Goal: Find specific page/section

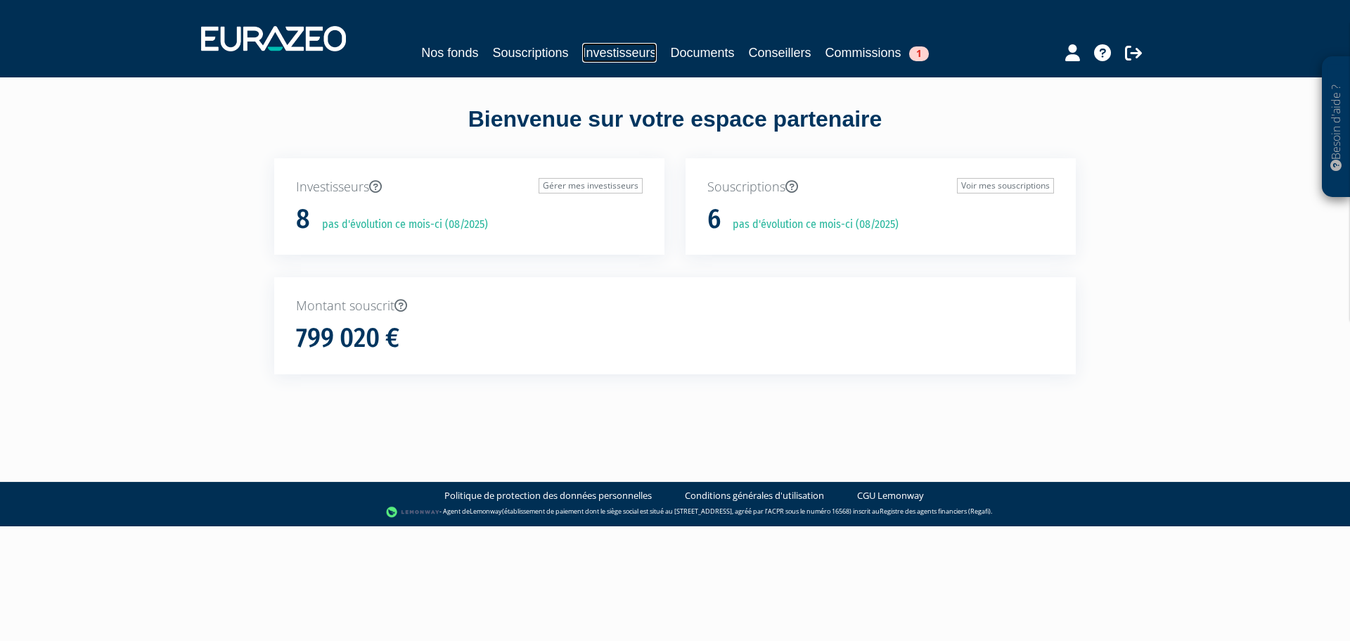
click at [637, 47] on link "Investisseurs" at bounding box center [619, 53] width 74 height 20
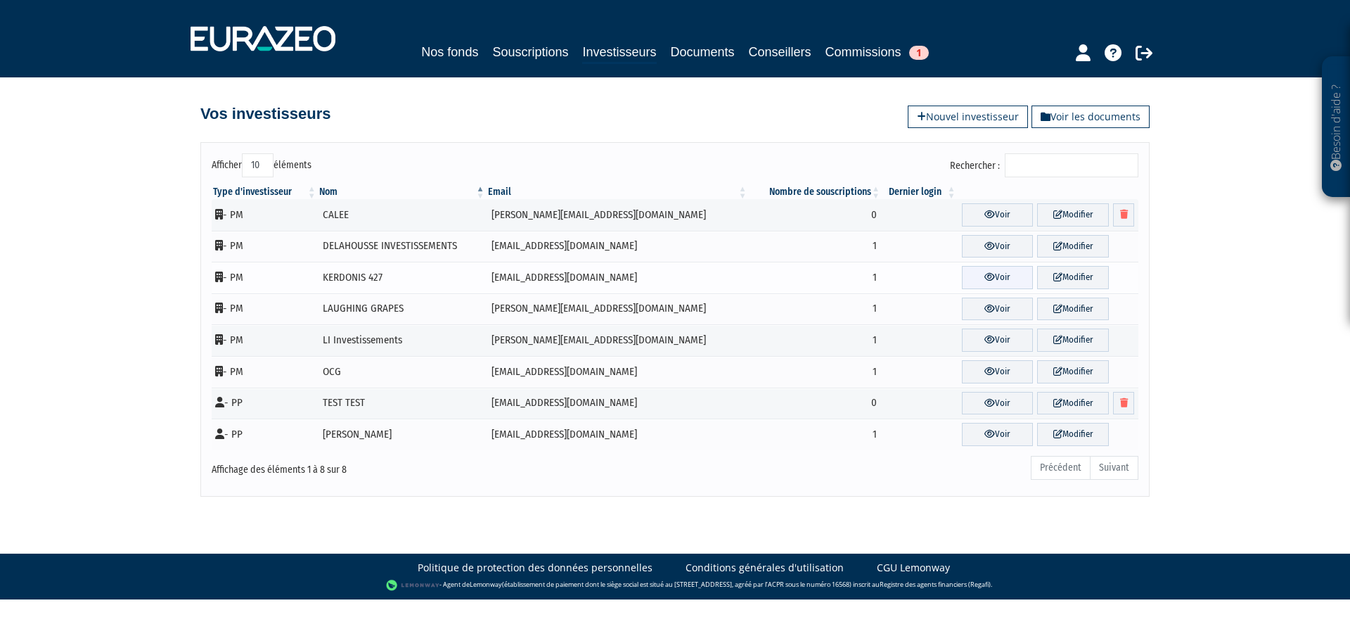
click at [978, 276] on link "Voir" at bounding box center [998, 277] width 72 height 23
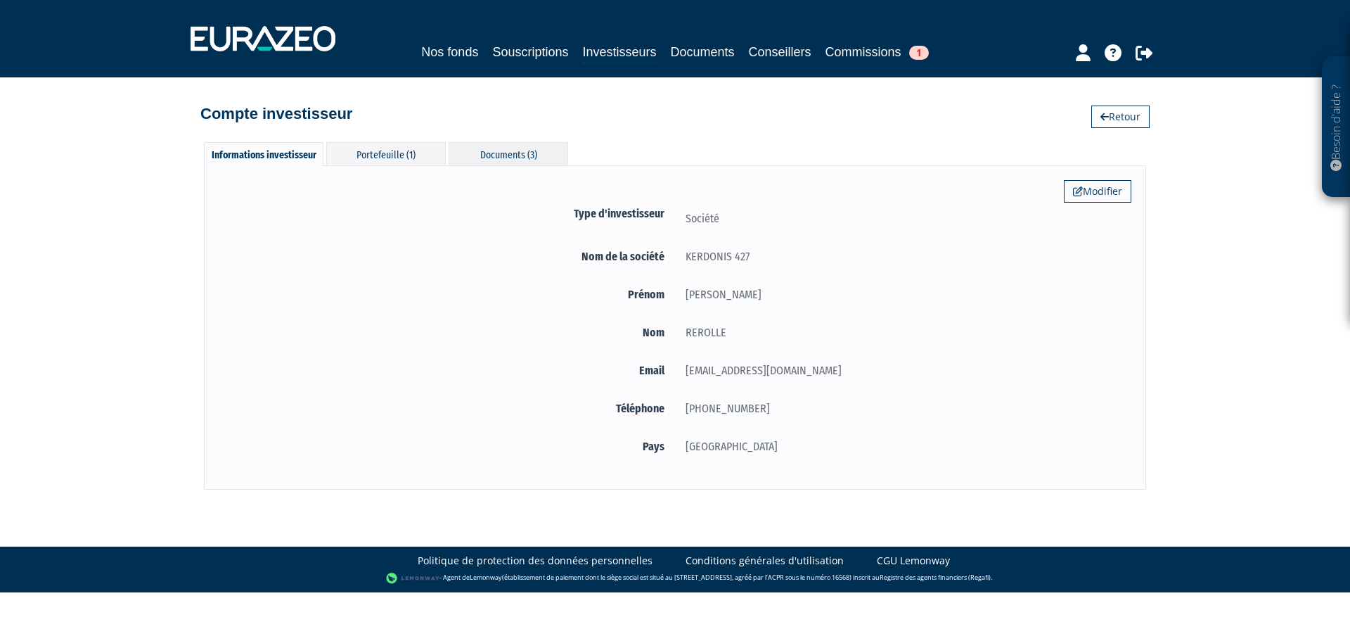
click at [503, 160] on div "Documents (3)" at bounding box center [509, 153] width 120 height 23
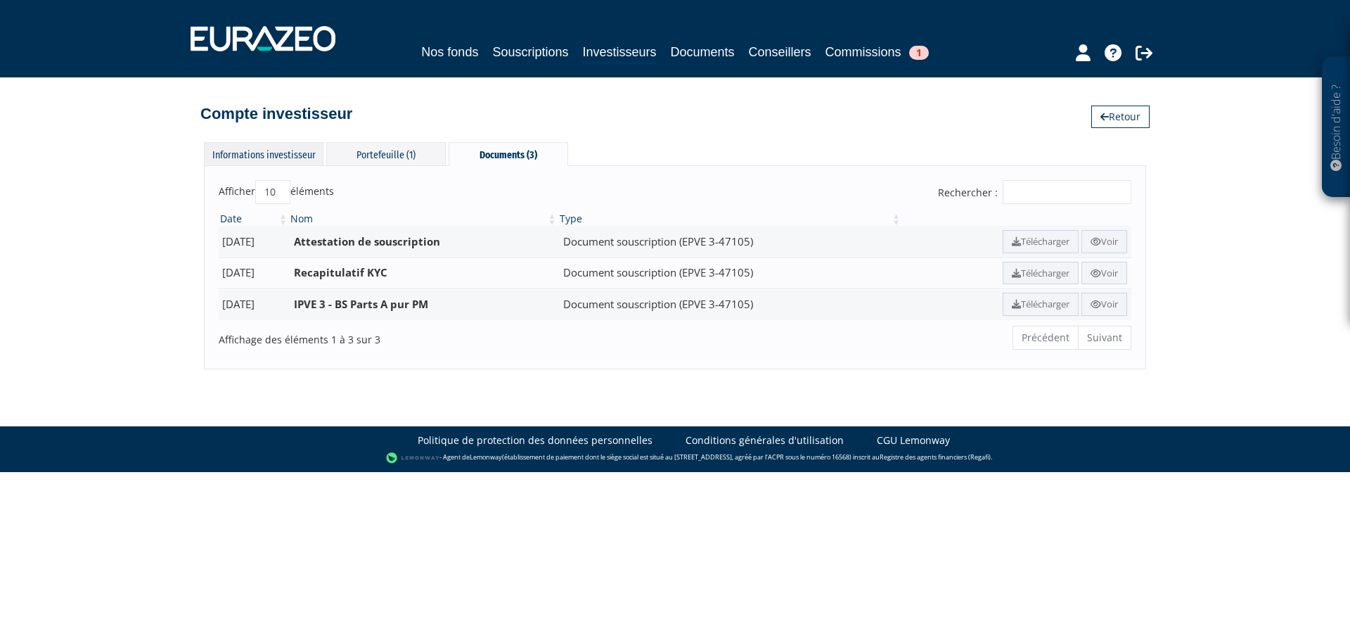
click at [262, 158] on div "Informations investisseur" at bounding box center [264, 153] width 120 height 23
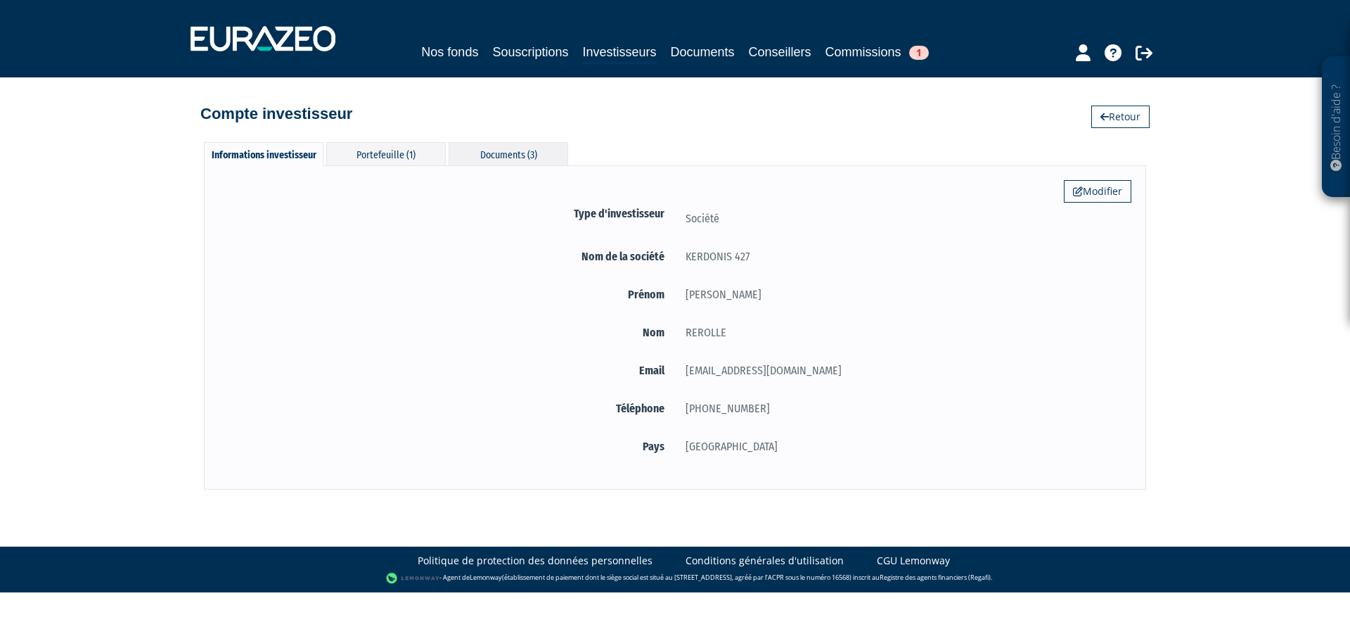
click at [511, 145] on div "Documents (3)" at bounding box center [509, 153] width 120 height 23
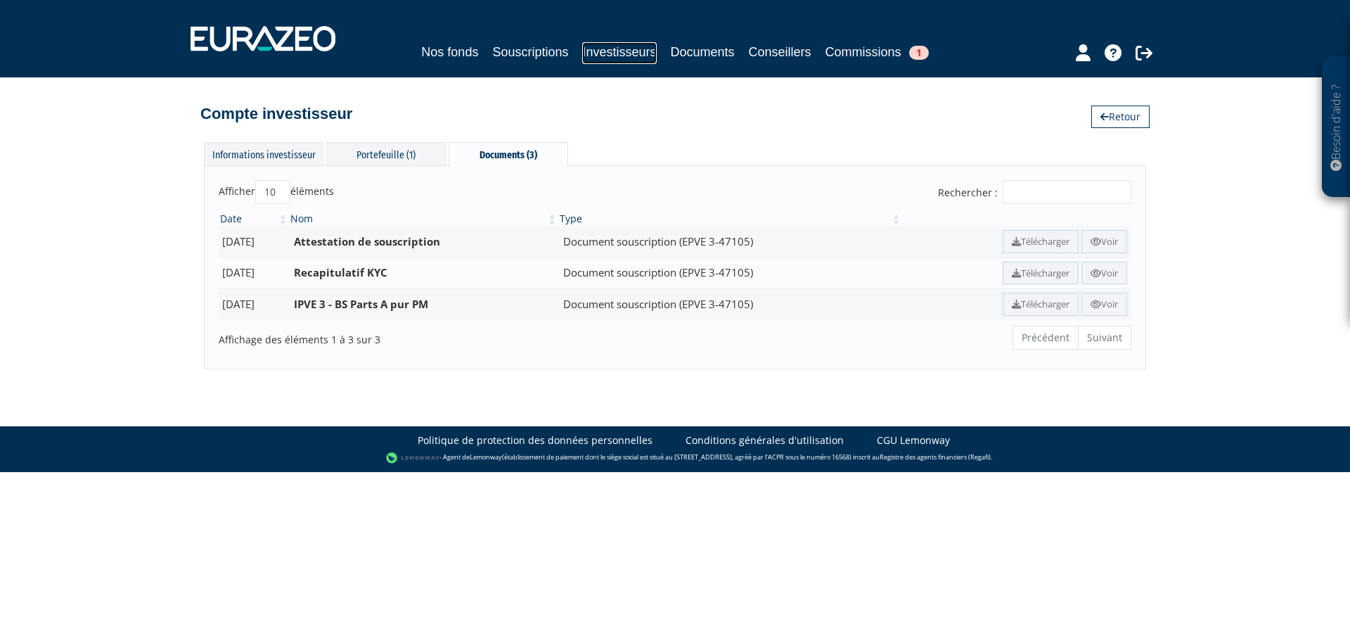
click at [604, 48] on link "Investisseurs" at bounding box center [619, 53] width 74 height 22
